Goal: Information Seeking & Learning: Learn about a topic

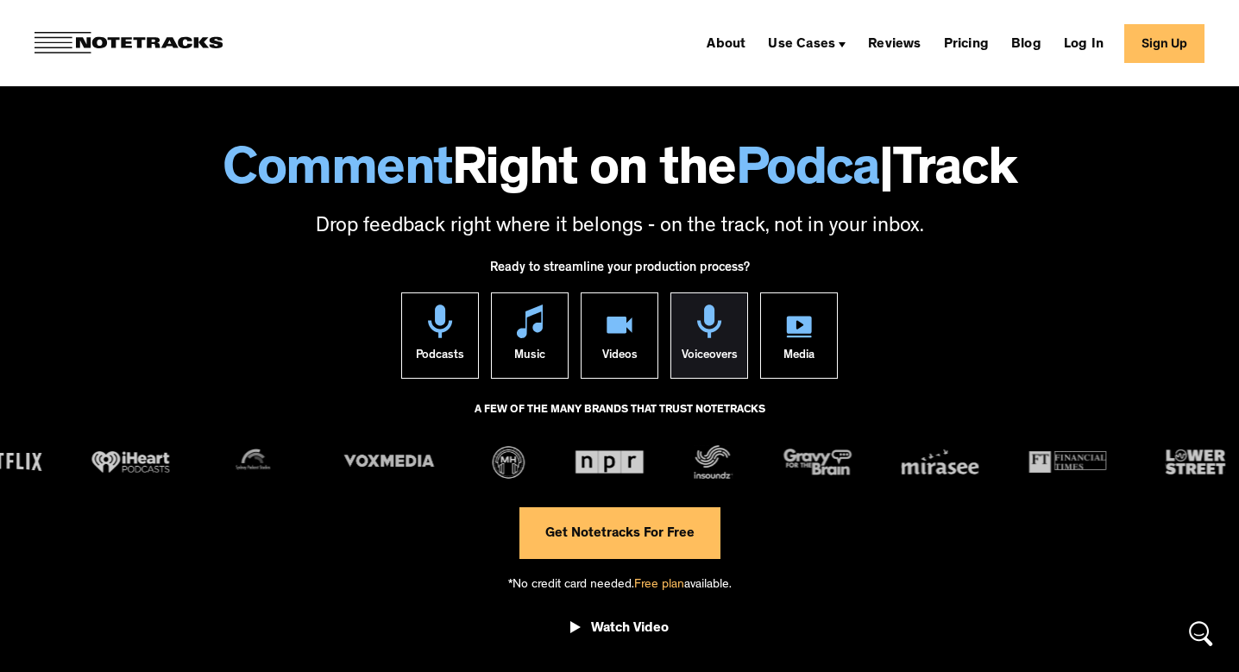
click at [701, 336] on img at bounding box center [709, 321] width 26 height 35
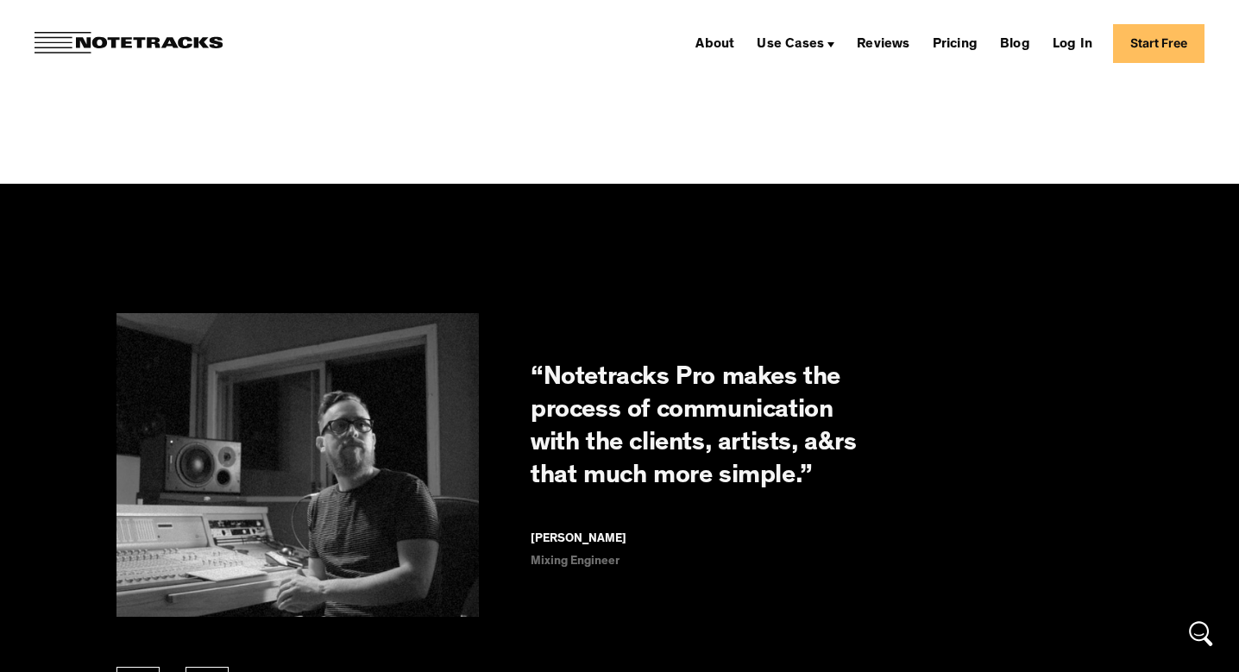
scroll to position [2560, 0]
